Goal: Check status: Check status

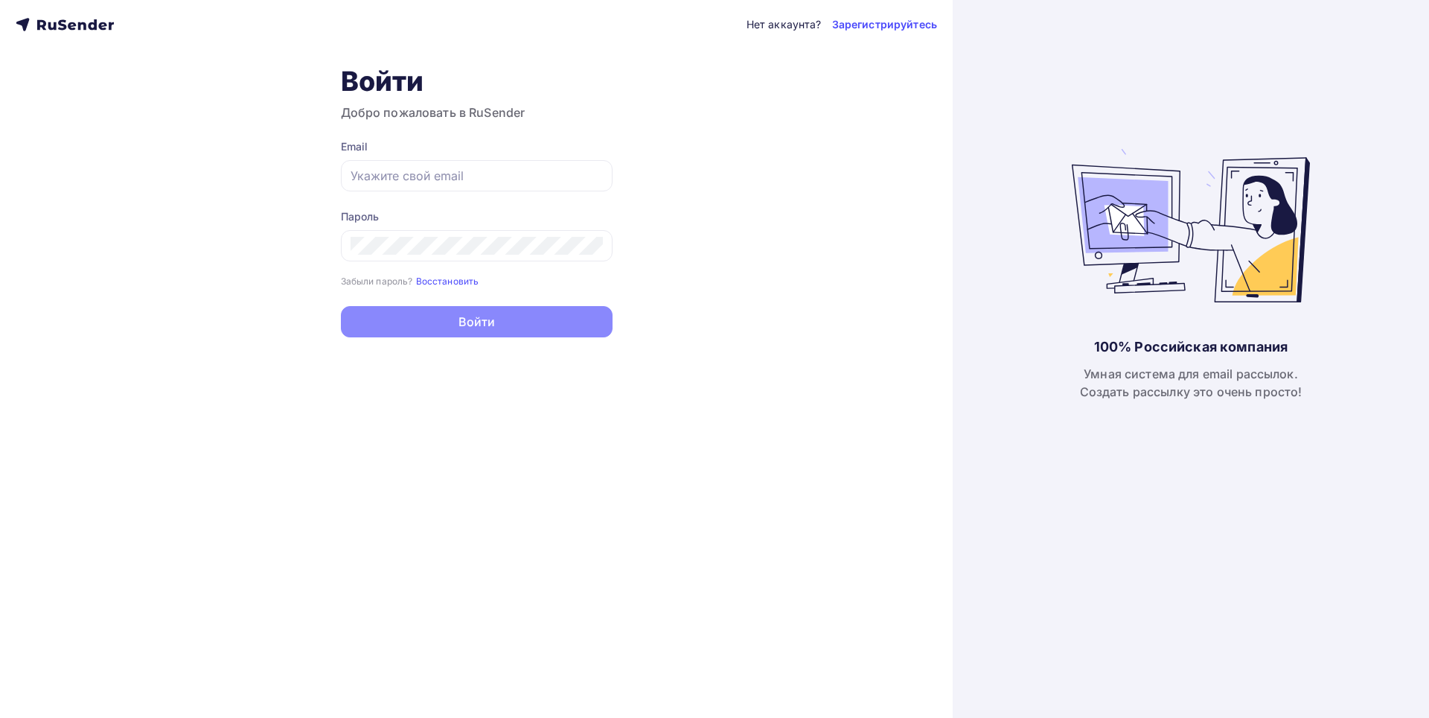
type input "[EMAIL_ADDRESS][DOMAIN_NAME]"
click at [413, 323] on button "Войти" at bounding box center [477, 321] width 272 height 31
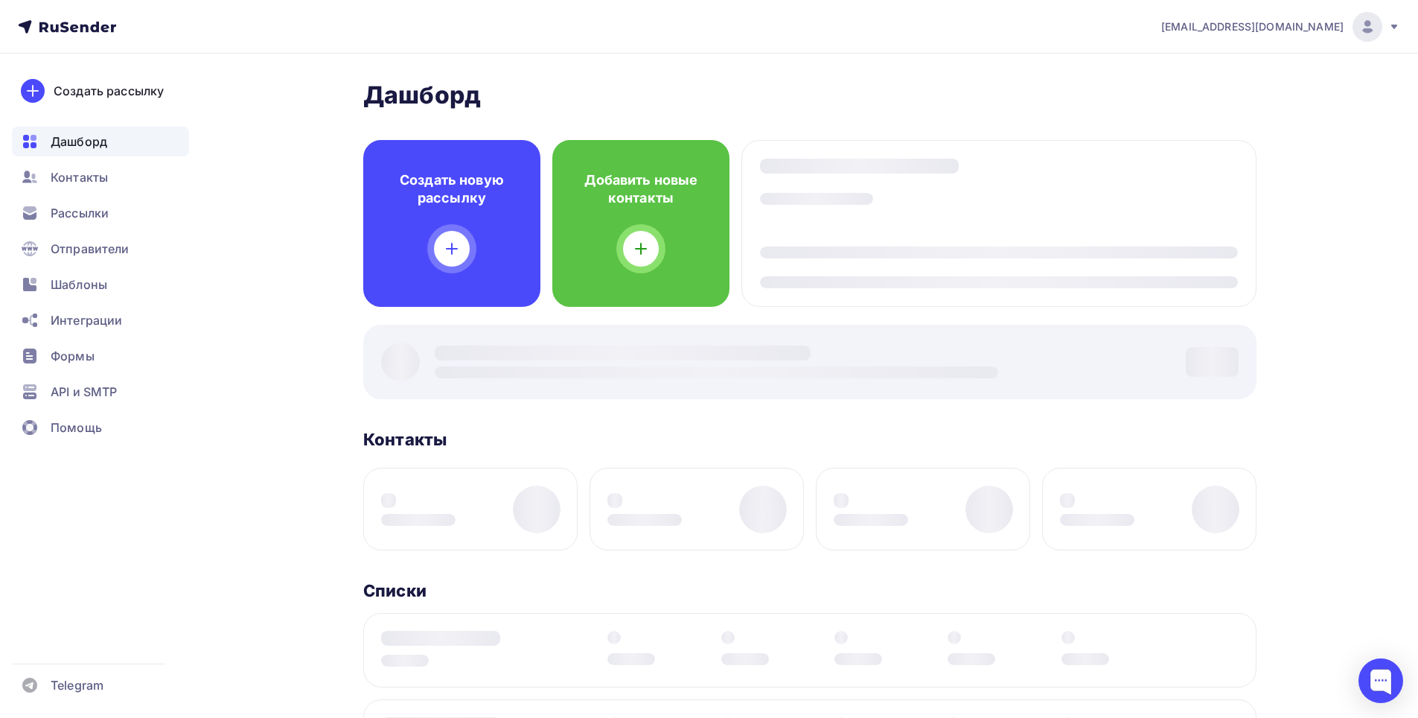
click at [437, 324] on div "Дашборд Дашборд Пару шагов, чтобы начать работу! Закрыть Выполните эти шаги, чт…" at bounding box center [809, 600] width 893 height 1041
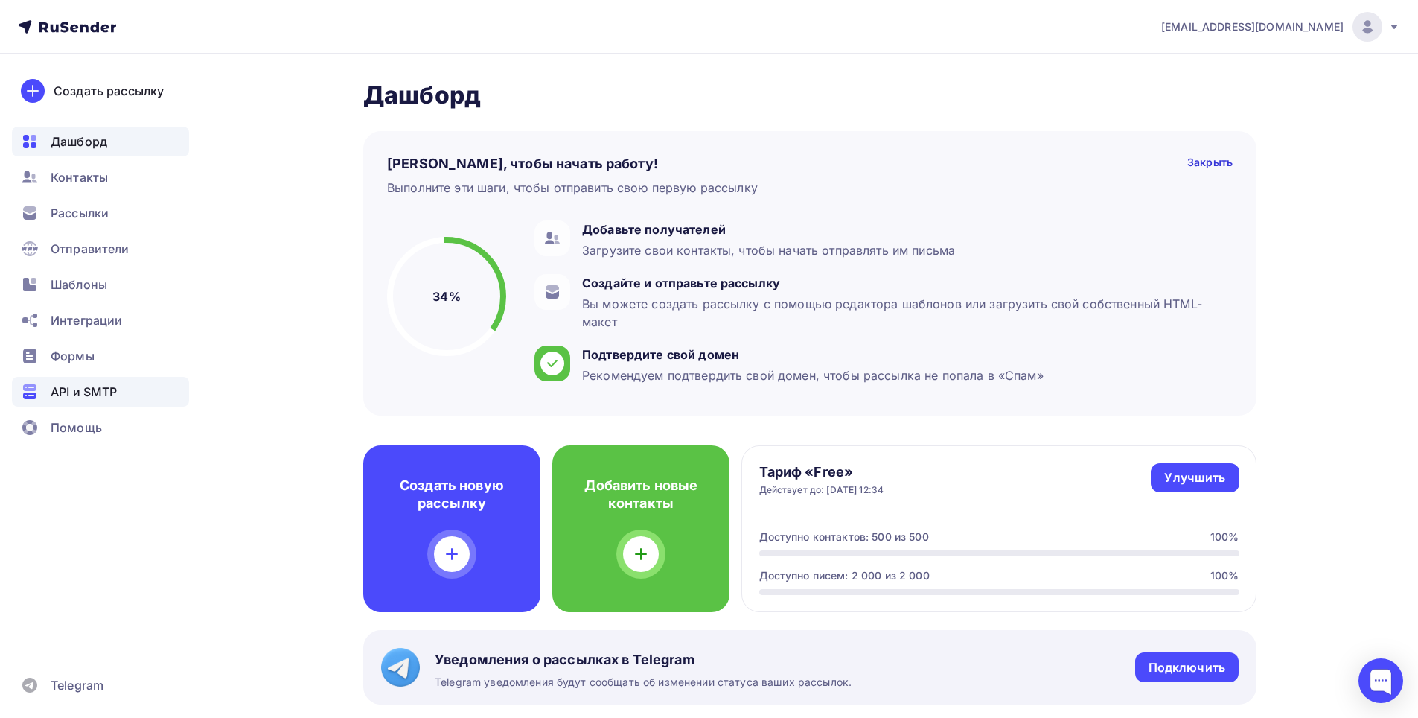
click at [115, 383] on span "API и SMTP" at bounding box center [84, 392] width 66 height 18
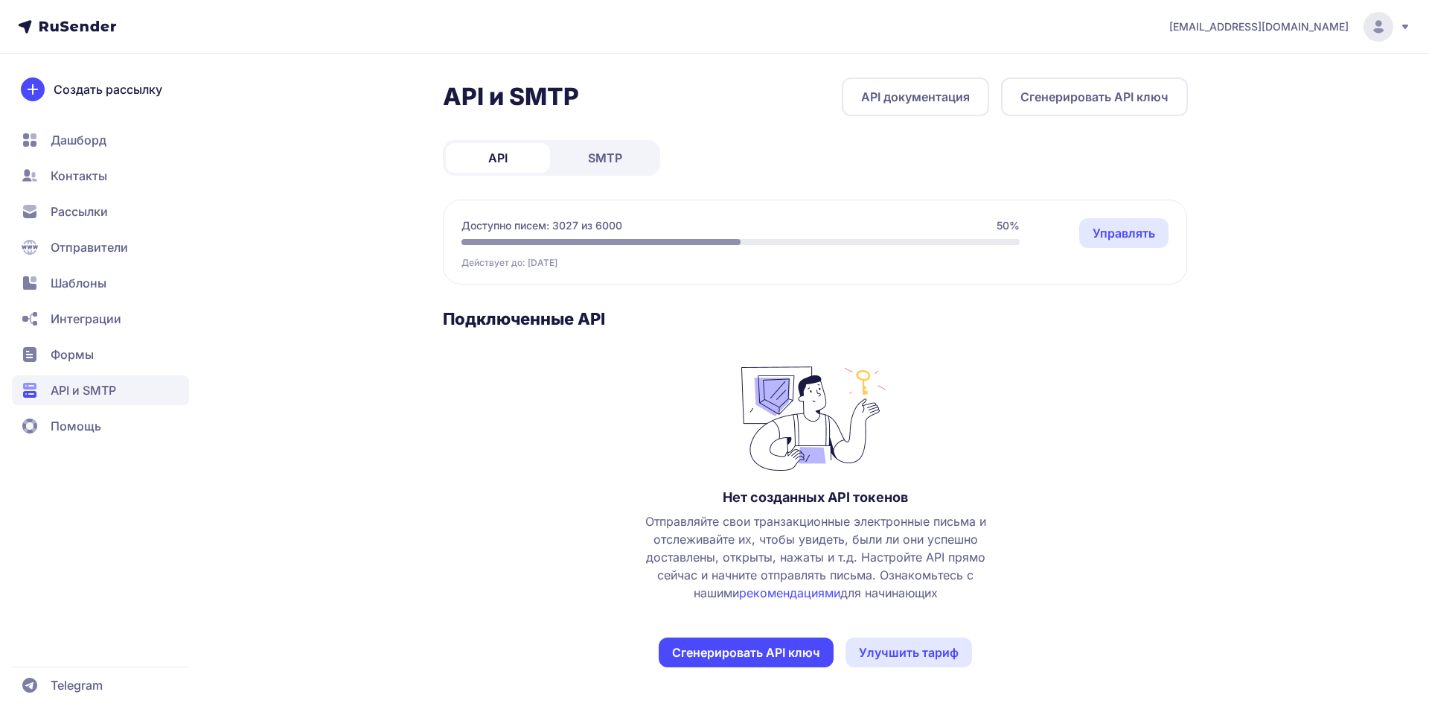
click at [645, 158] on link "SMTP" at bounding box center [605, 158] width 104 height 30
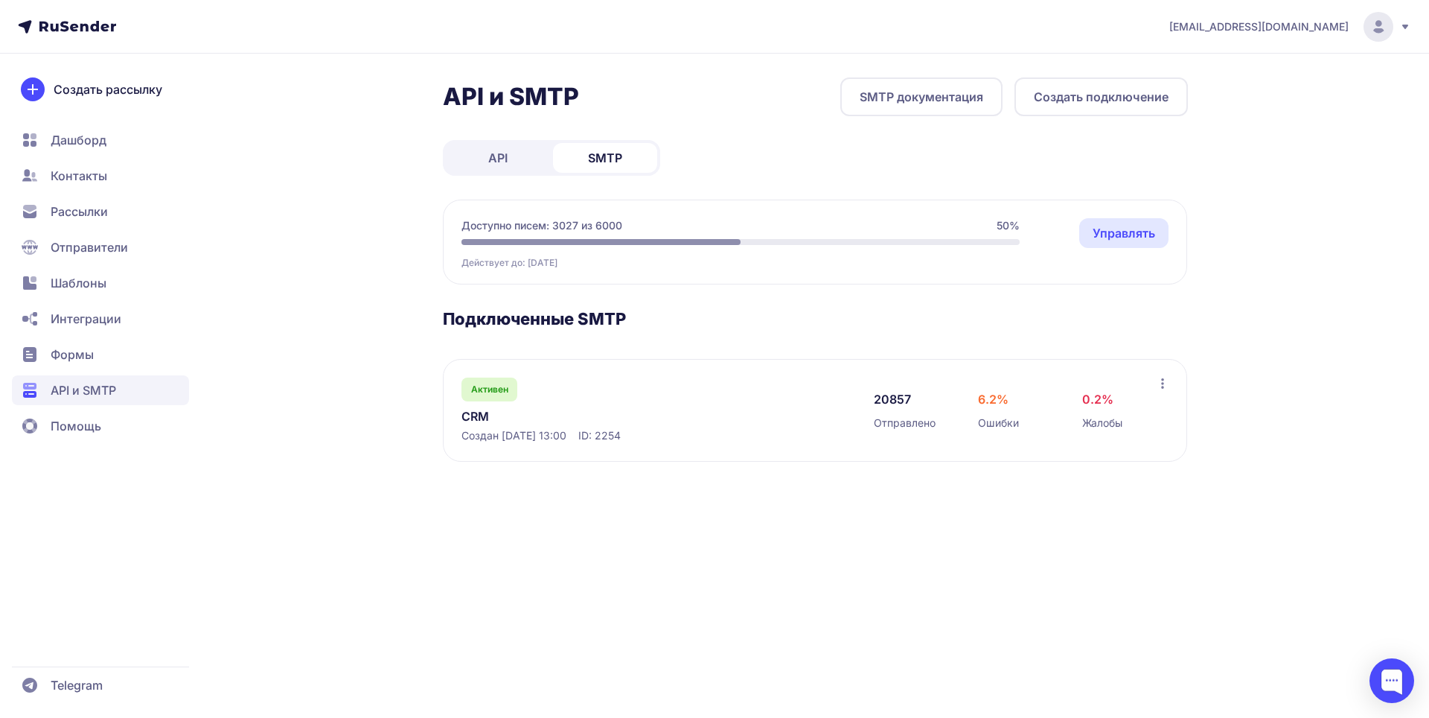
click at [482, 424] on link "CRM" at bounding box center [614, 416] width 305 height 18
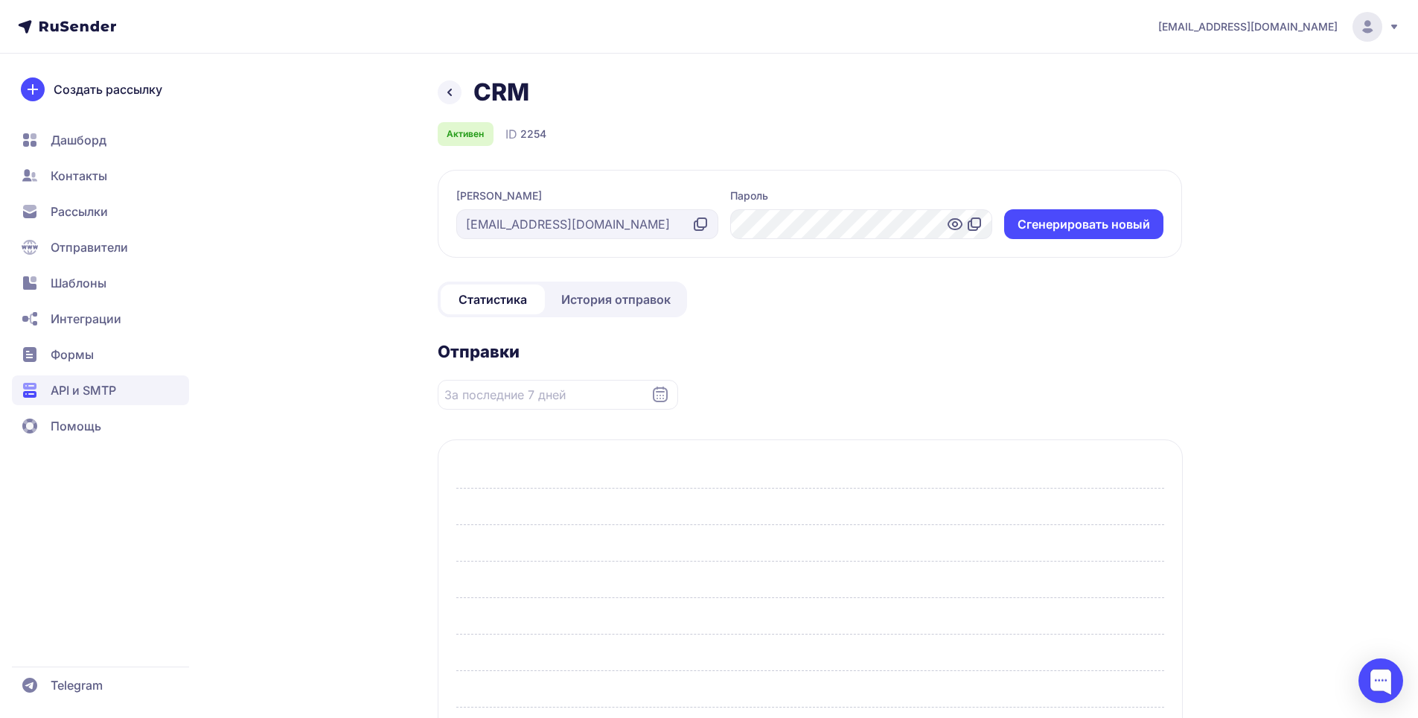
click at [480, 416] on section "Отправки" at bounding box center [810, 556] width 745 height 430
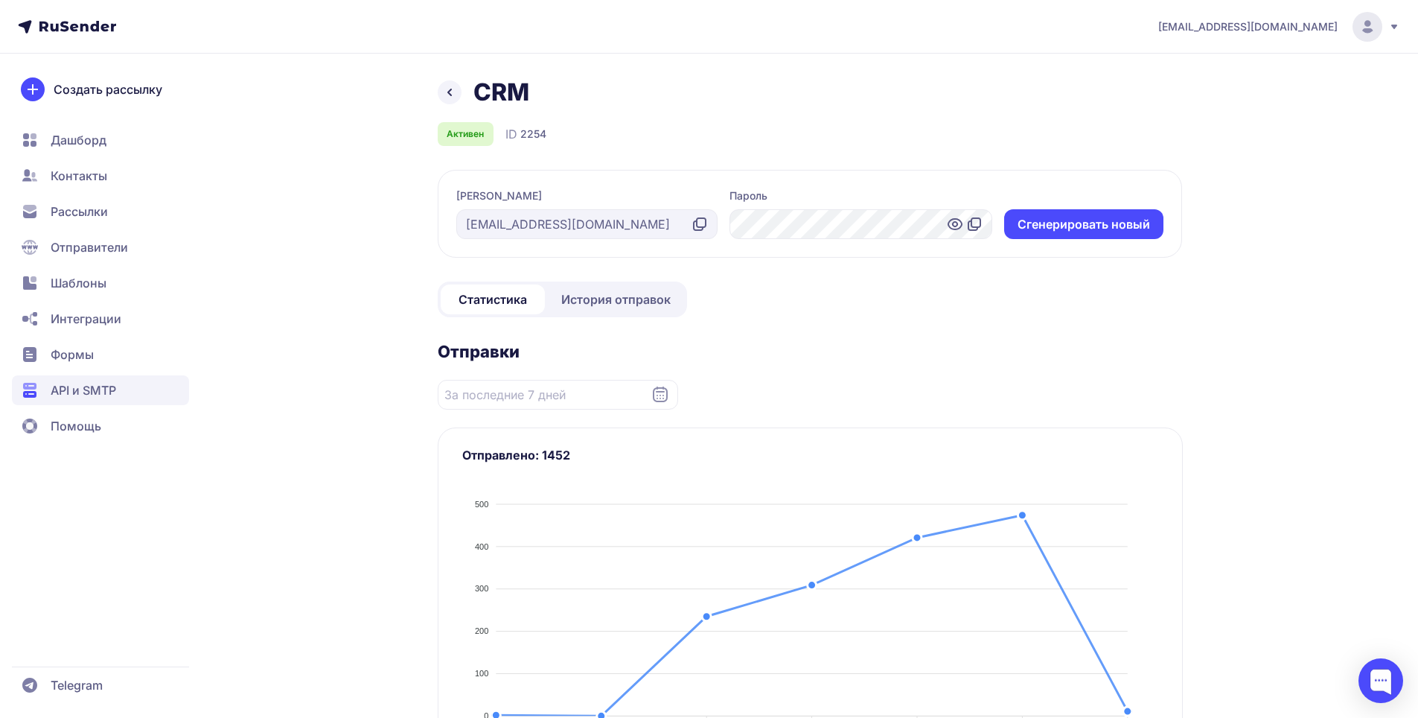
click at [576, 302] on span "История отправок" at bounding box center [615, 299] width 109 height 18
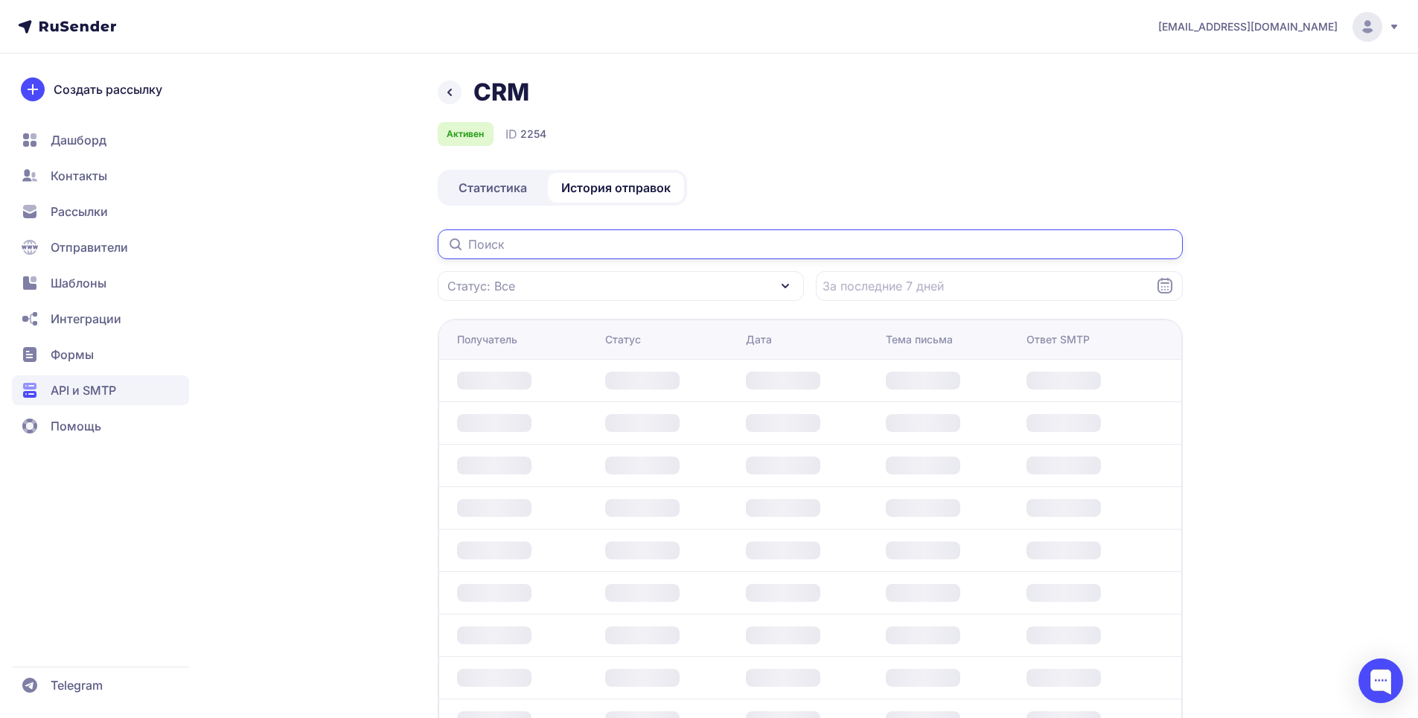
click at [506, 258] on input "text" at bounding box center [810, 244] width 745 height 30
paste input "[EMAIL_ADDRESS][DOMAIN_NAME]"
click at [494, 242] on input "[EMAIL_ADDRESS][DOMAIN_NAME]" at bounding box center [810, 244] width 745 height 30
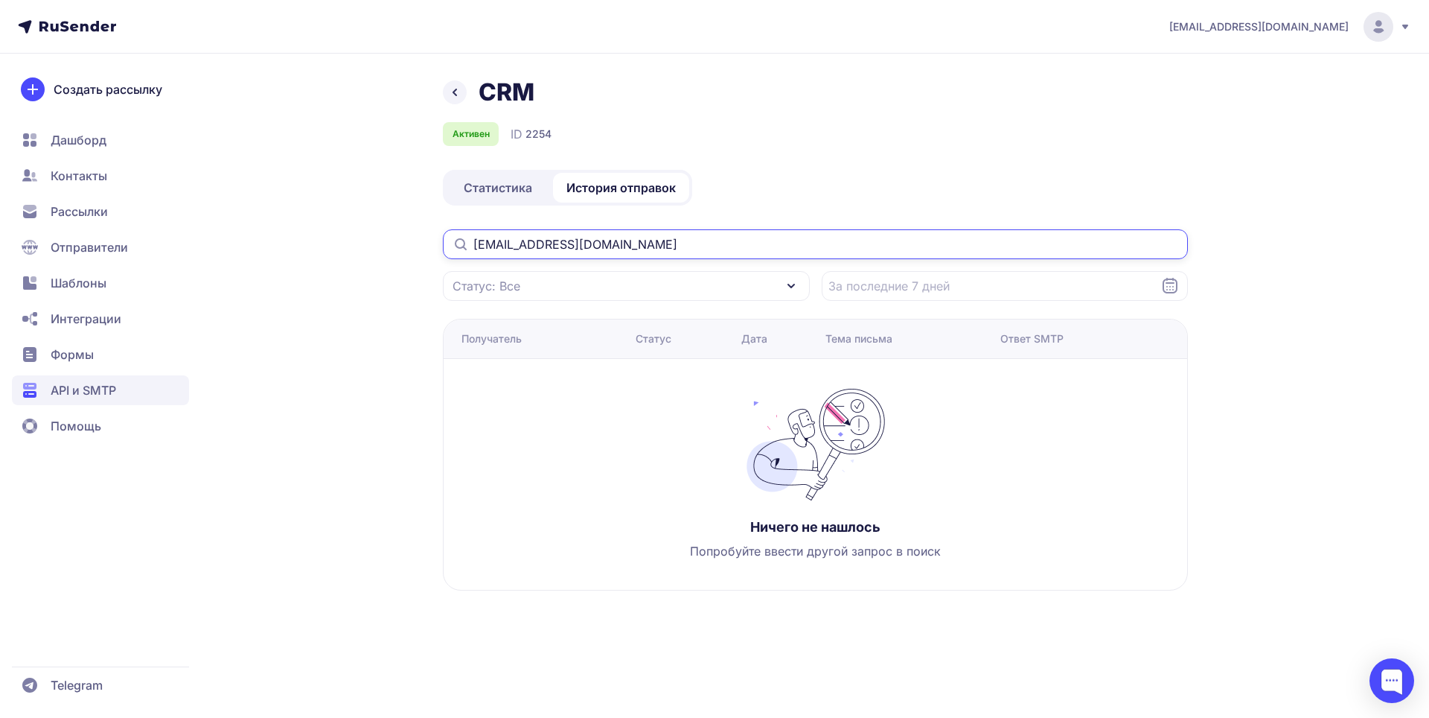
click at [620, 243] on input "[EMAIL_ADDRESS][DOMAIN_NAME]" at bounding box center [815, 244] width 745 height 30
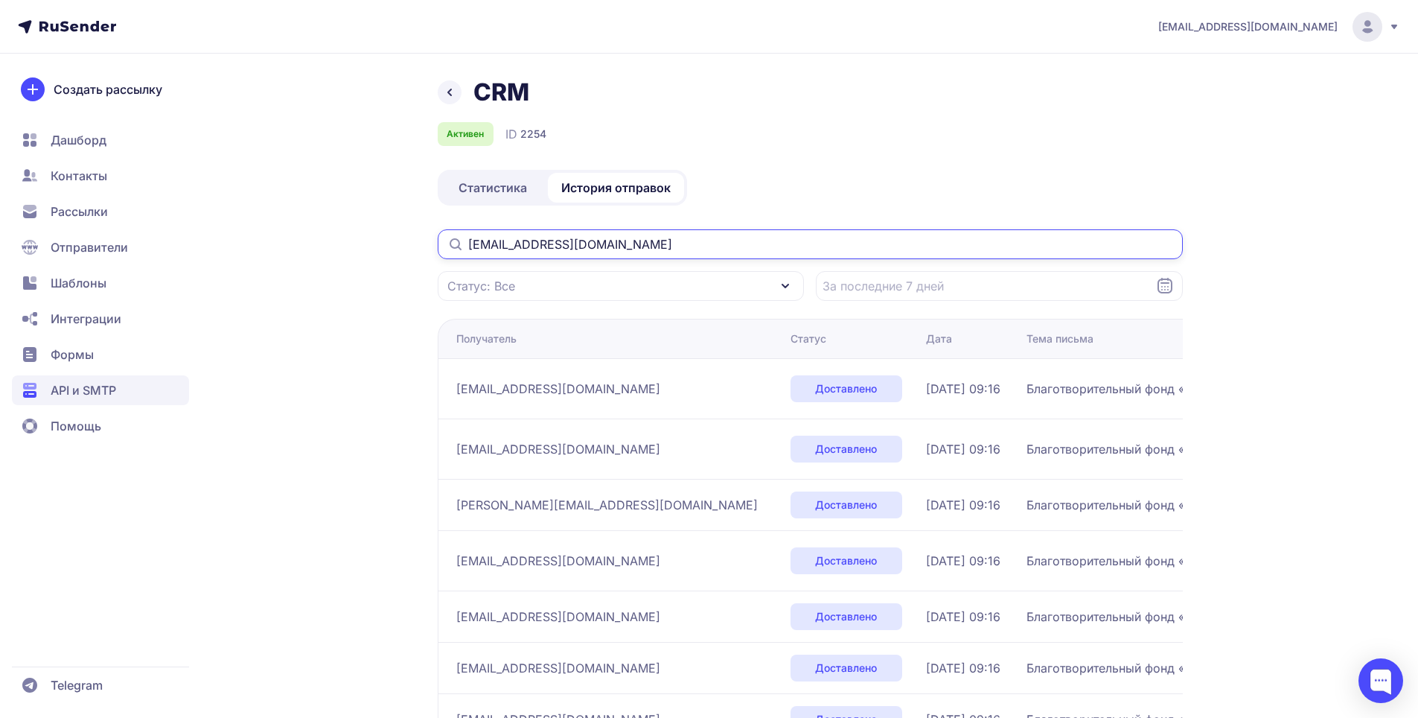
click at [658, 255] on input "[EMAIL_ADDRESS][DOMAIN_NAME]" at bounding box center [810, 244] width 745 height 30
type input "harmony1@yandex.r"
